Goal: Transaction & Acquisition: Purchase product/service

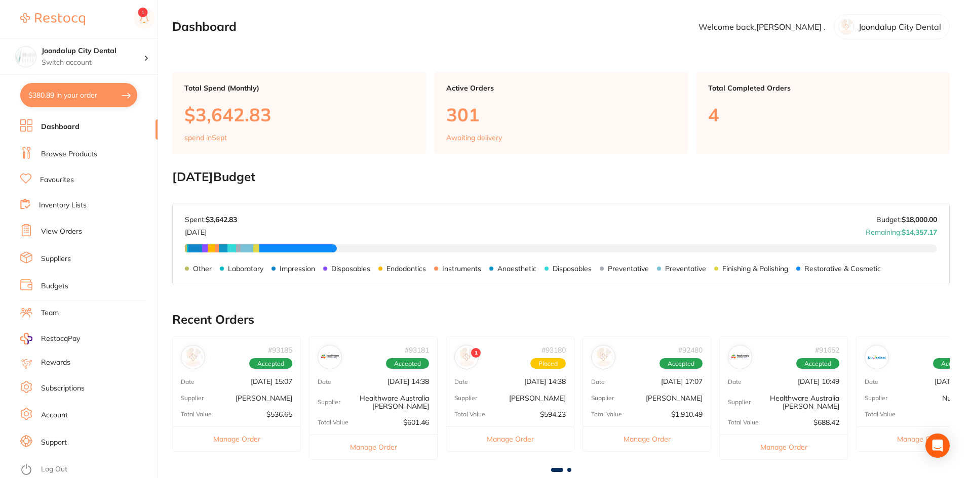
click at [64, 122] on link "Dashboard" at bounding box center [60, 127] width 38 height 10
click at [77, 154] on link "Browse Products" at bounding box center [69, 154] width 56 height 10
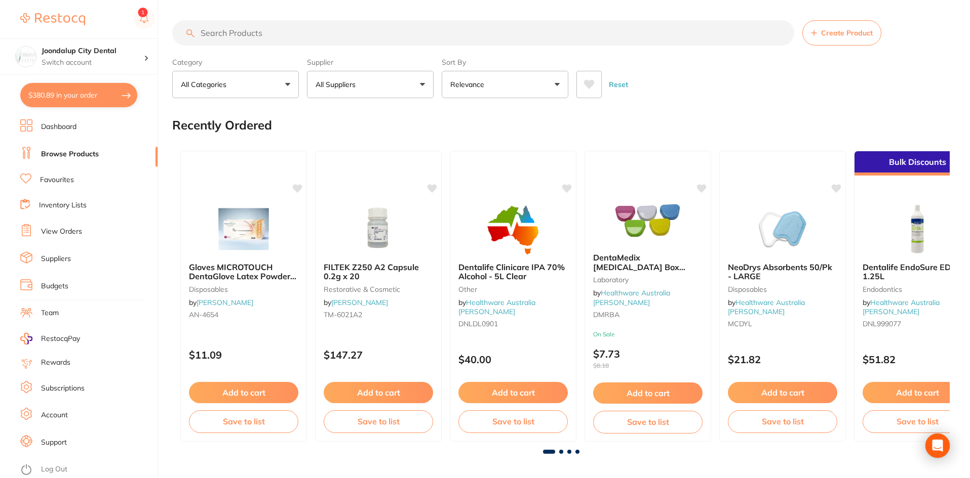
click at [284, 29] on input "search" at bounding box center [483, 32] width 622 height 25
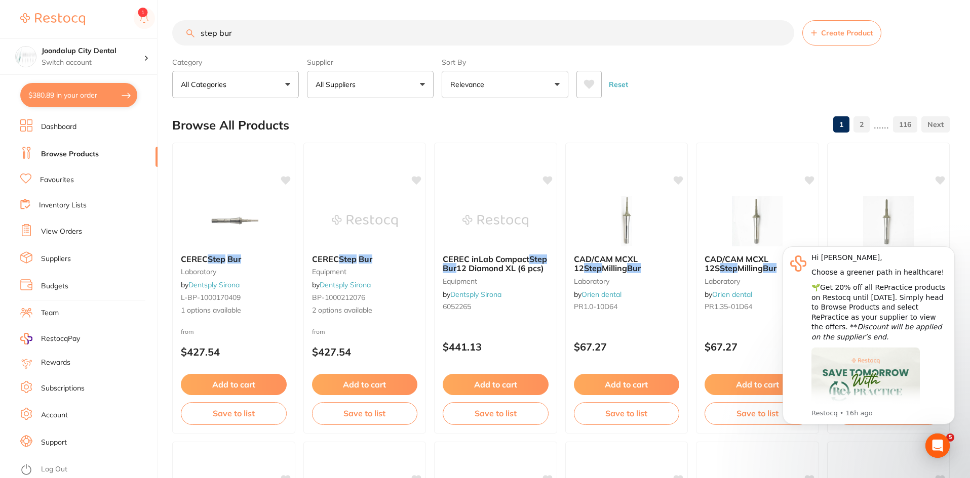
type input "step bur"
click at [338, 81] on p "All Suppliers" at bounding box center [337, 84] width 44 height 10
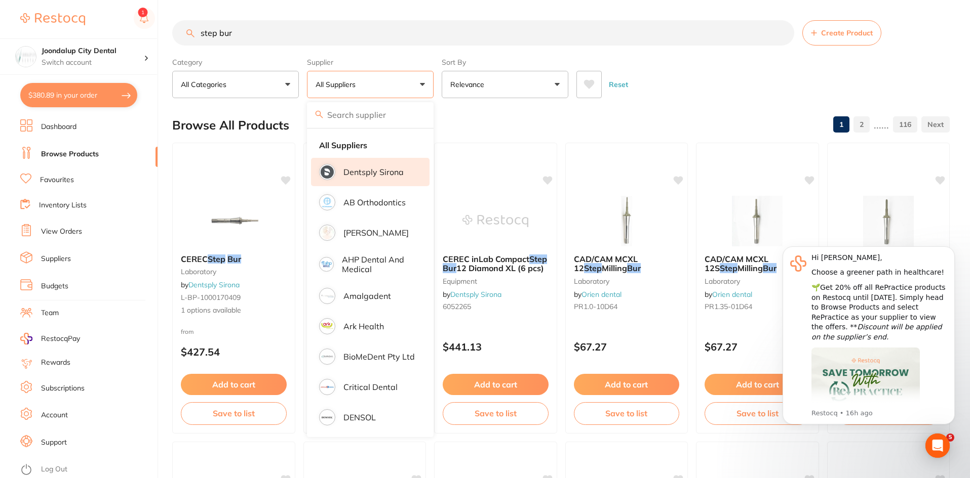
drag, startPoint x: 359, startPoint y: 171, endPoint x: 358, endPoint y: 163, distance: 8.2
click at [359, 169] on p "Dentsply Sirona" at bounding box center [373, 172] width 60 height 9
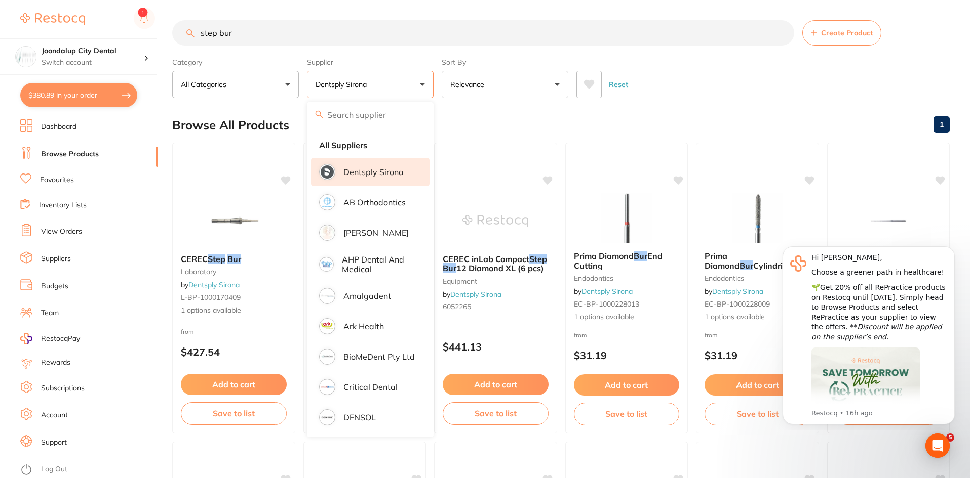
click at [347, 31] on input "step bur" at bounding box center [483, 32] width 622 height 25
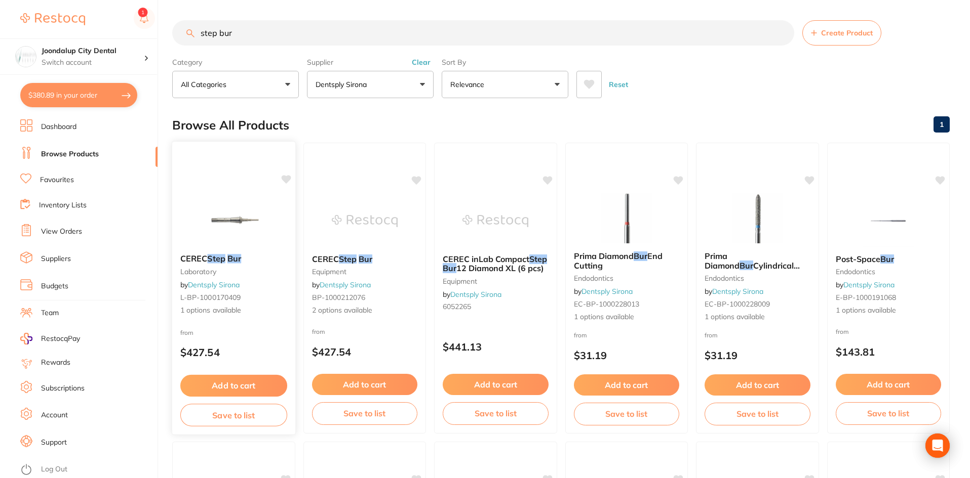
click at [233, 267] on div "CEREC Step Bur laboratory by Dentsply Sirona L-BP-1000170409 1 options available" at bounding box center [233, 285] width 123 height 78
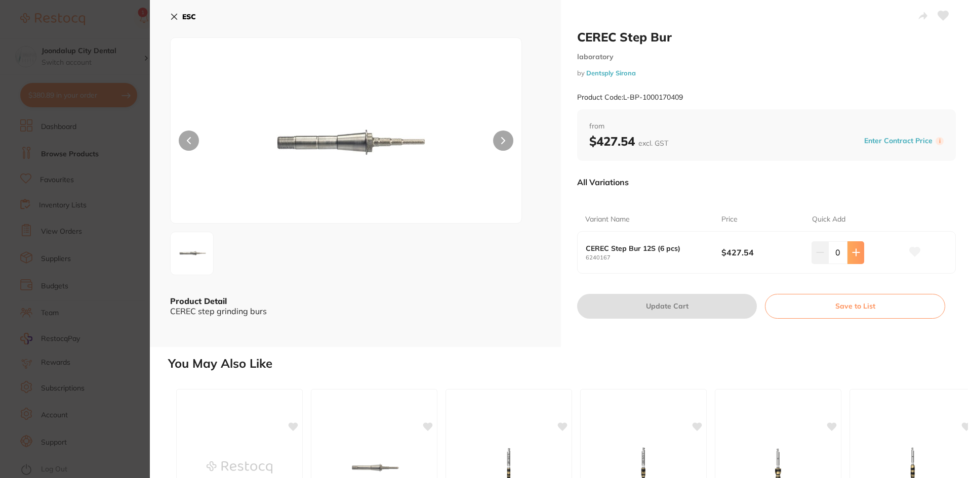
click at [855, 256] on icon at bounding box center [856, 253] width 8 height 8
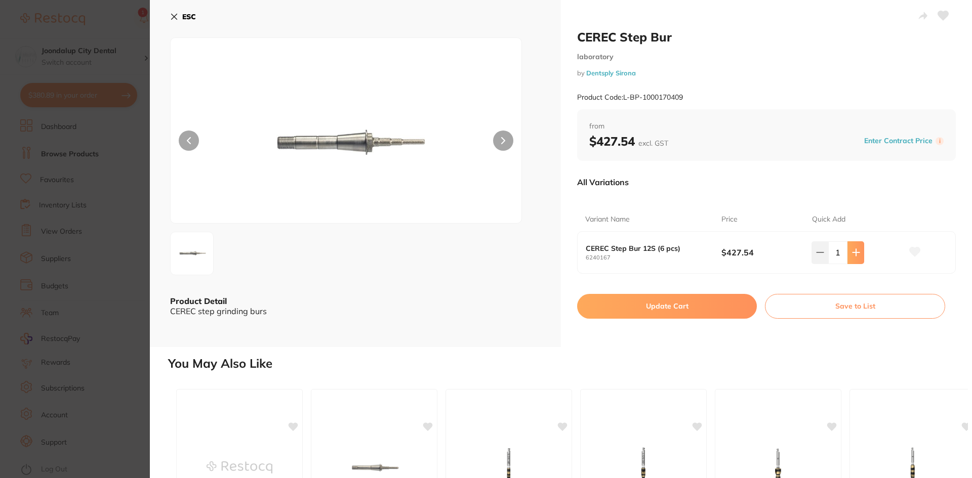
click at [855, 256] on icon at bounding box center [856, 253] width 8 height 8
type input "2"
click at [604, 302] on button "Update Cart" at bounding box center [667, 306] width 180 height 24
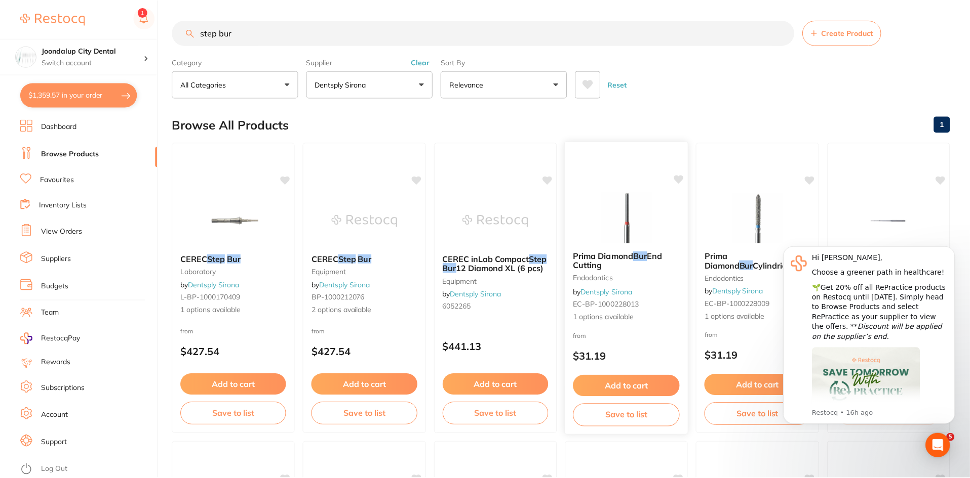
scroll to position [3, 0]
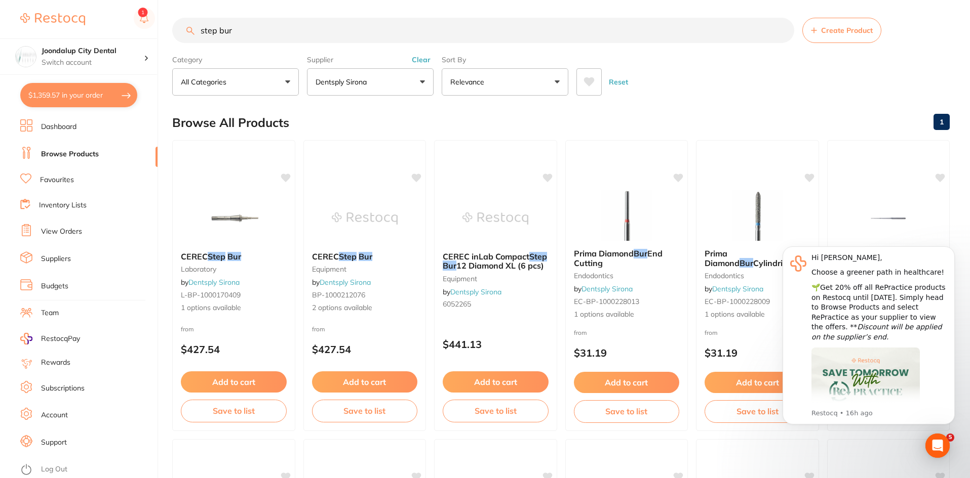
click at [421, 60] on button "Clear" at bounding box center [421, 59] width 25 height 9
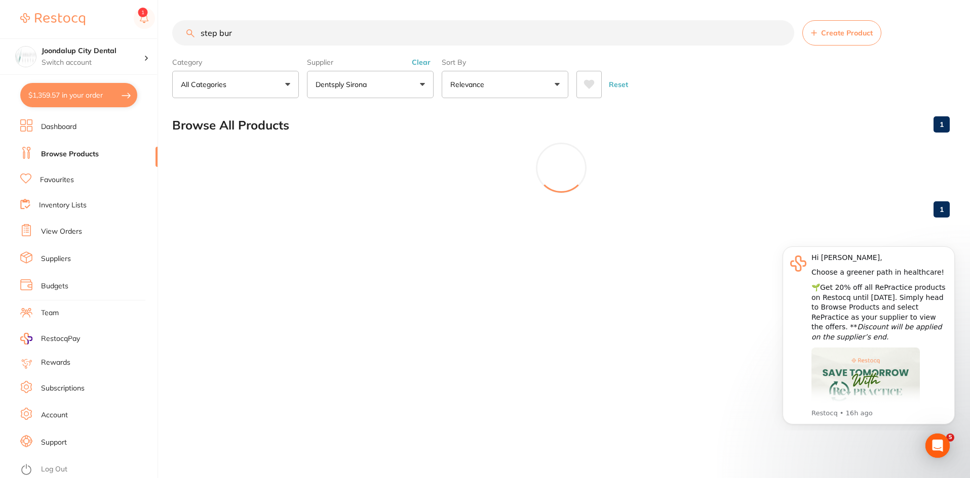
scroll to position [0, 0]
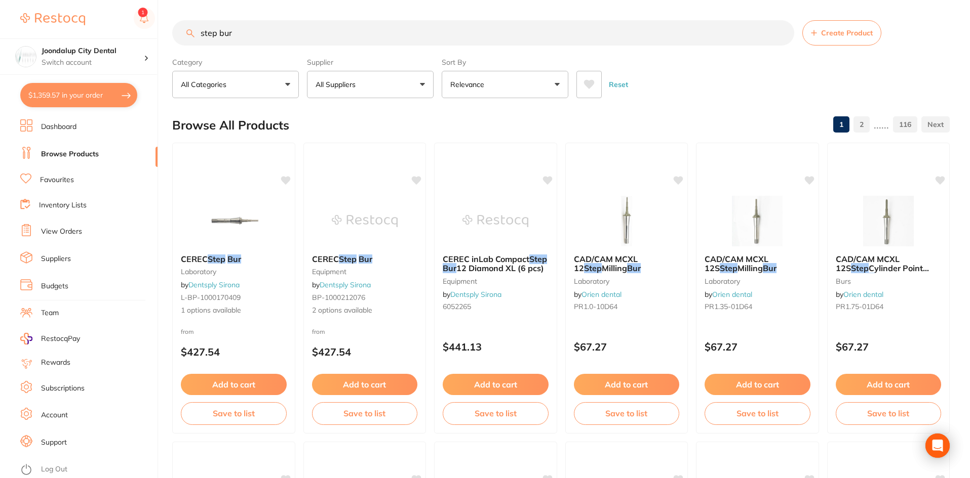
drag, startPoint x: 329, startPoint y: 30, endPoint x: 178, endPoint y: 35, distance: 150.5
click at [178, 35] on input "step bur" at bounding box center [483, 32] width 622 height 25
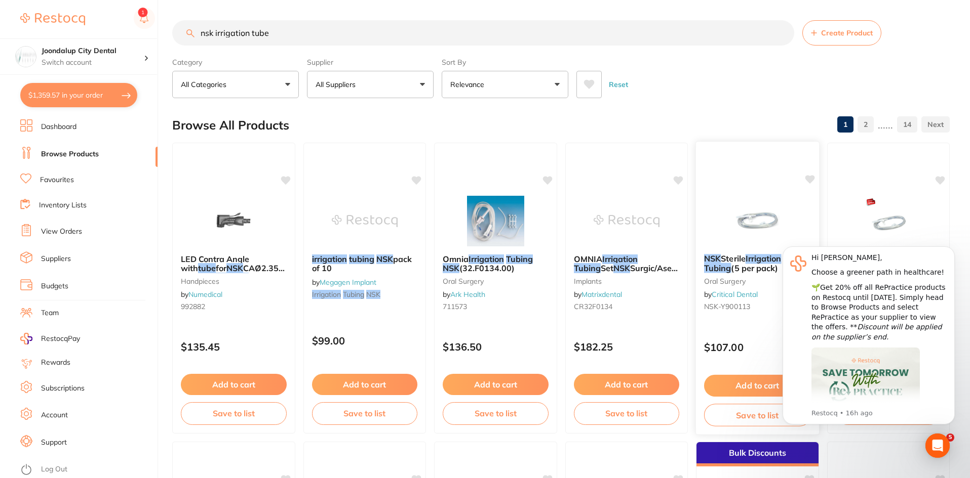
type input "nsk irrigation tube"
click at [750, 246] on img at bounding box center [757, 220] width 66 height 51
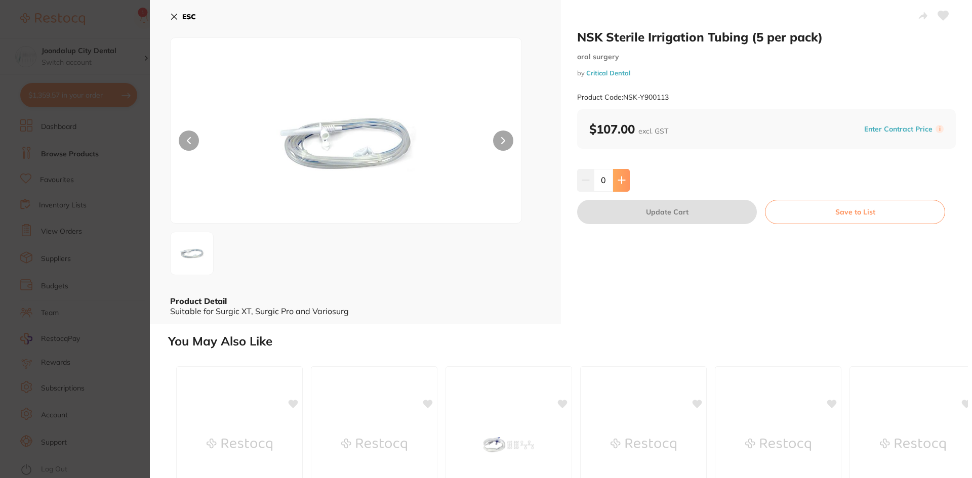
click at [623, 178] on icon at bounding box center [622, 180] width 8 height 8
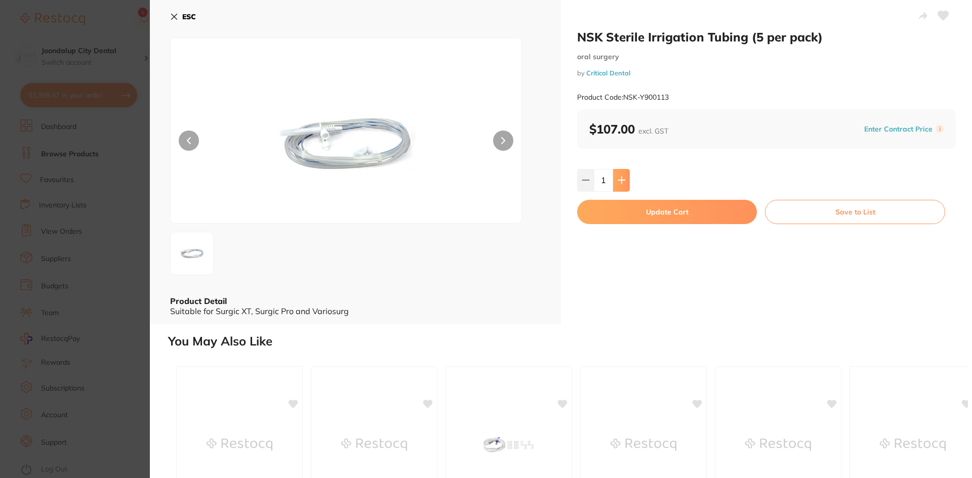
click at [623, 178] on icon at bounding box center [622, 180] width 8 height 8
click at [582, 180] on icon at bounding box center [585, 180] width 7 height 0
type input "0"
click at [174, 14] on icon at bounding box center [174, 17] width 8 height 8
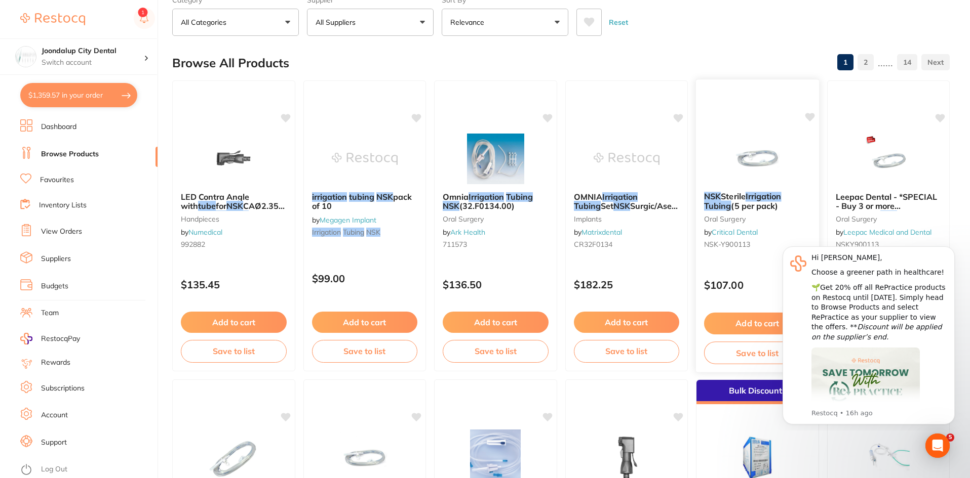
scroll to position [154, 0]
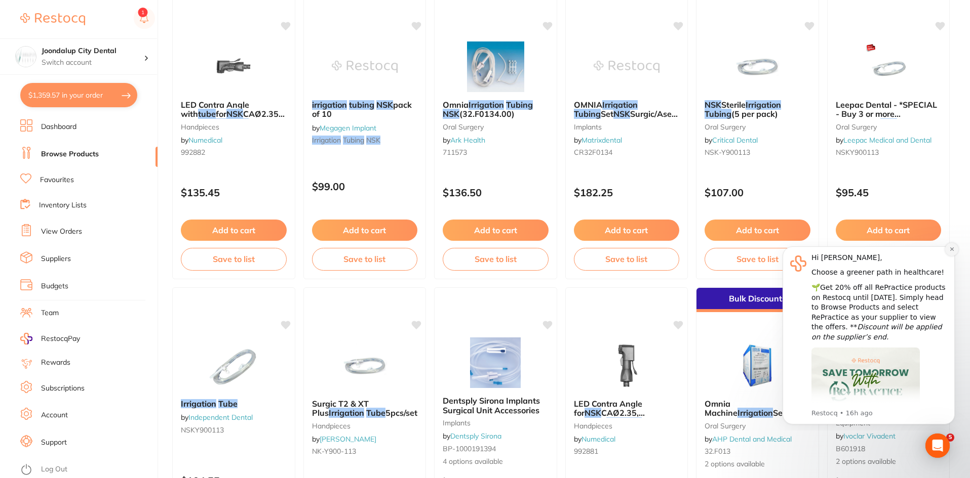
click at [952, 248] on icon "Dismiss notification" at bounding box center [952, 250] width 6 height 6
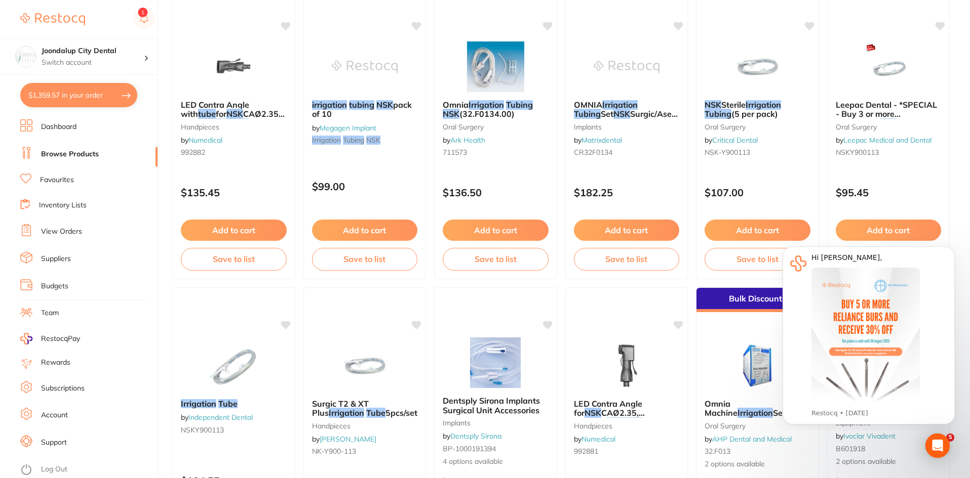
click at [910, 94] on div "Leepac Dental - *SPECIAL - Buy 3 or more $105/pack* NSK Sterile Surgical Irriga…" at bounding box center [888, 130] width 122 height 76
